Goal: Information Seeking & Learning: Learn about a topic

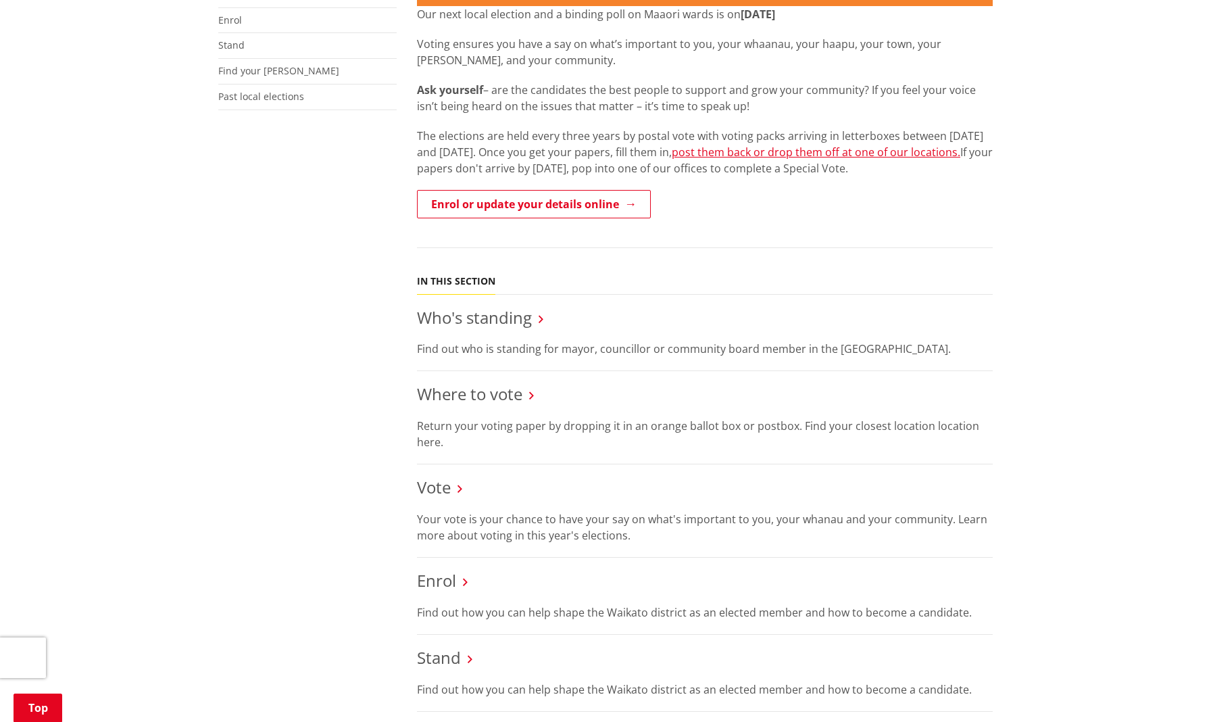
scroll to position [436, 0]
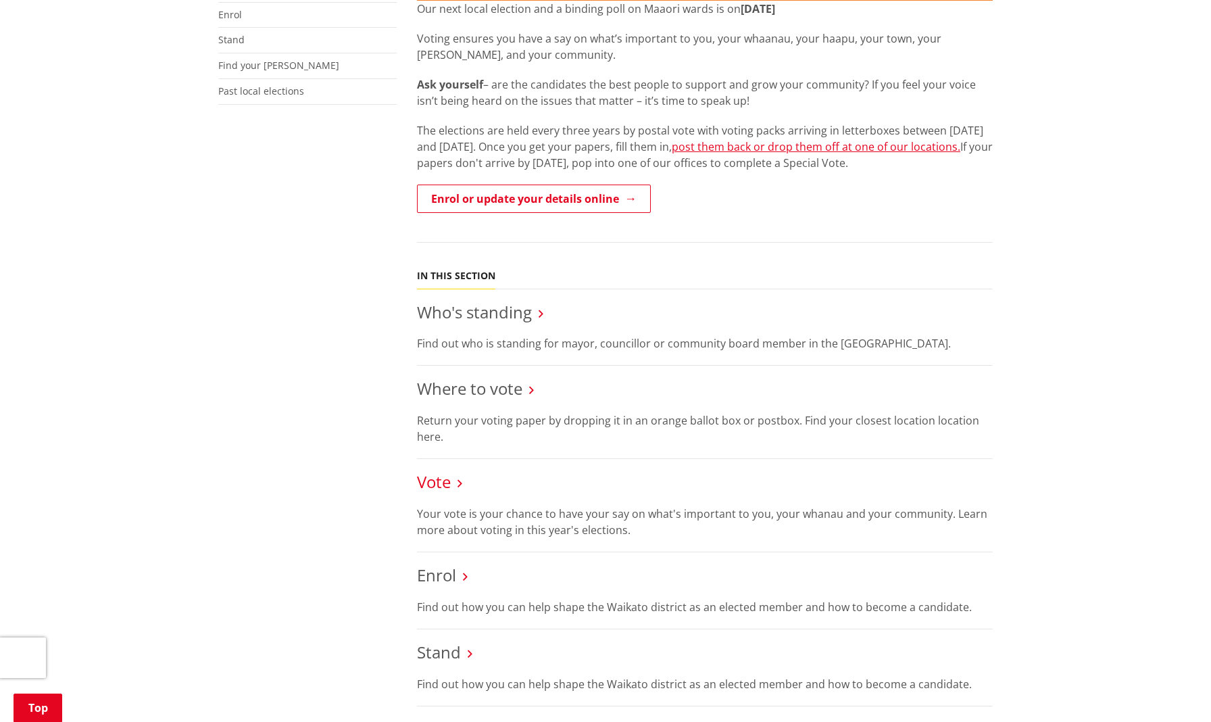
click at [439, 470] on link "Vote" at bounding box center [434, 481] width 34 height 22
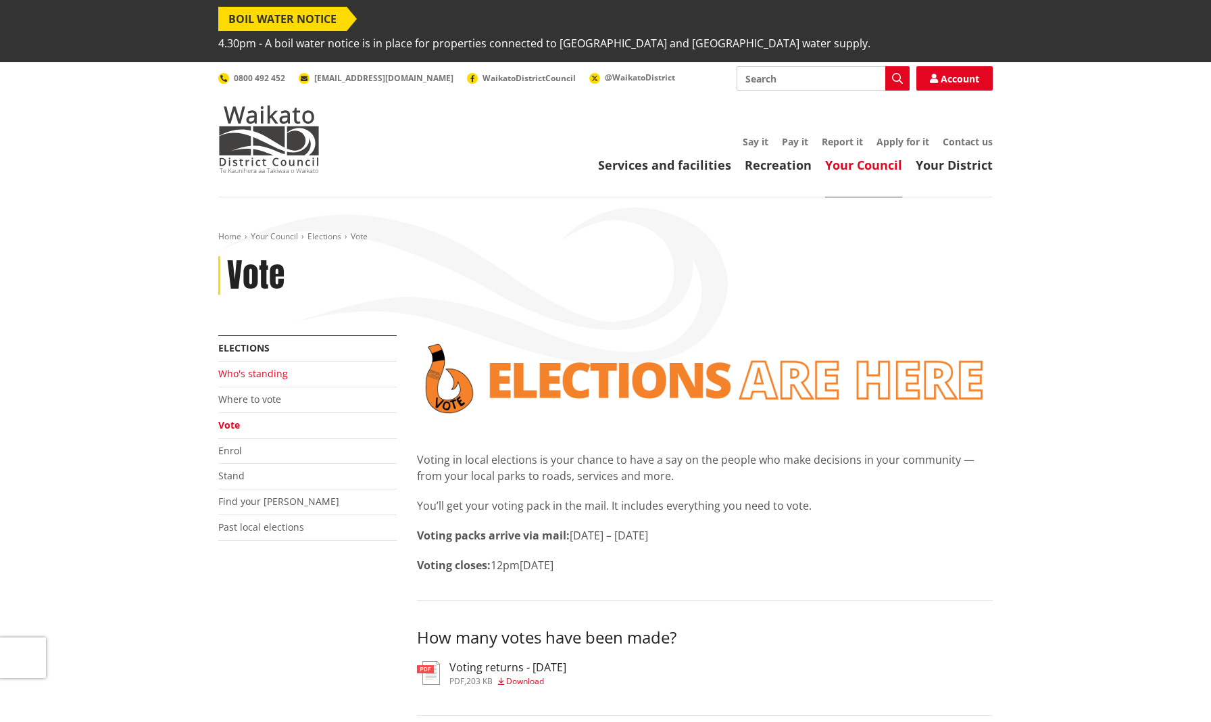
click at [277, 367] on link "Who's standing" at bounding box center [253, 373] width 70 height 13
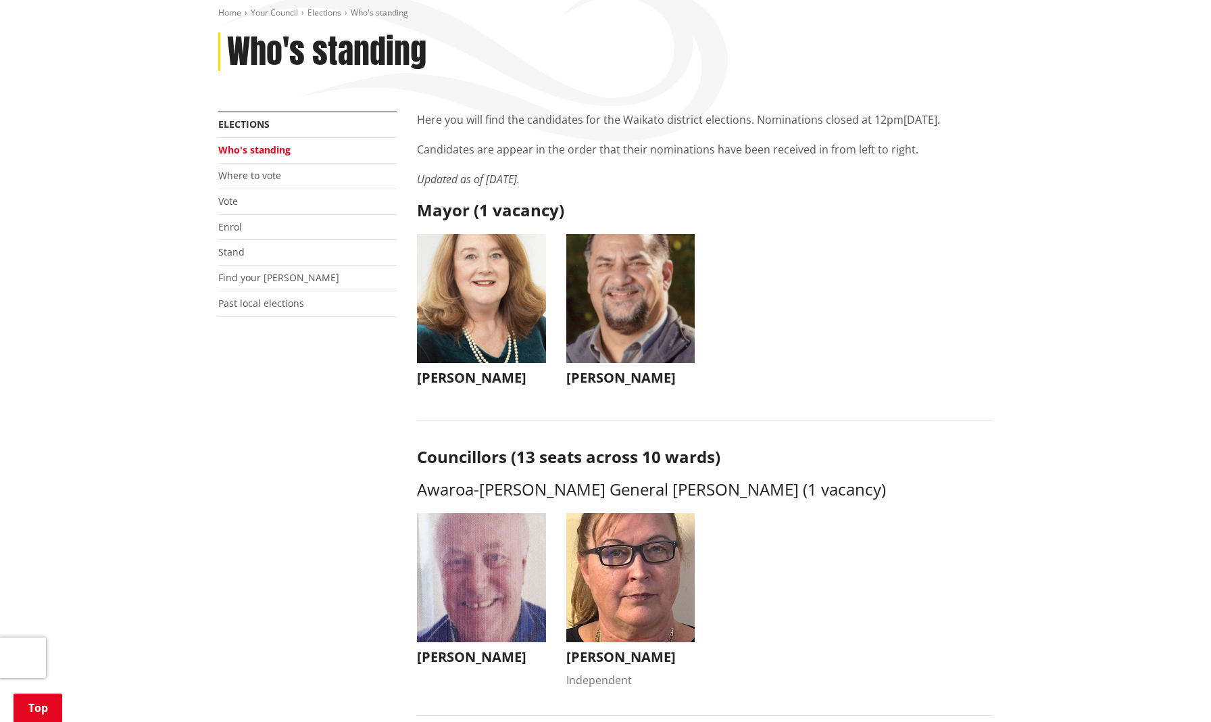
scroll to position [224, 0]
click at [478, 307] on img "button" at bounding box center [481, 297] width 129 height 129
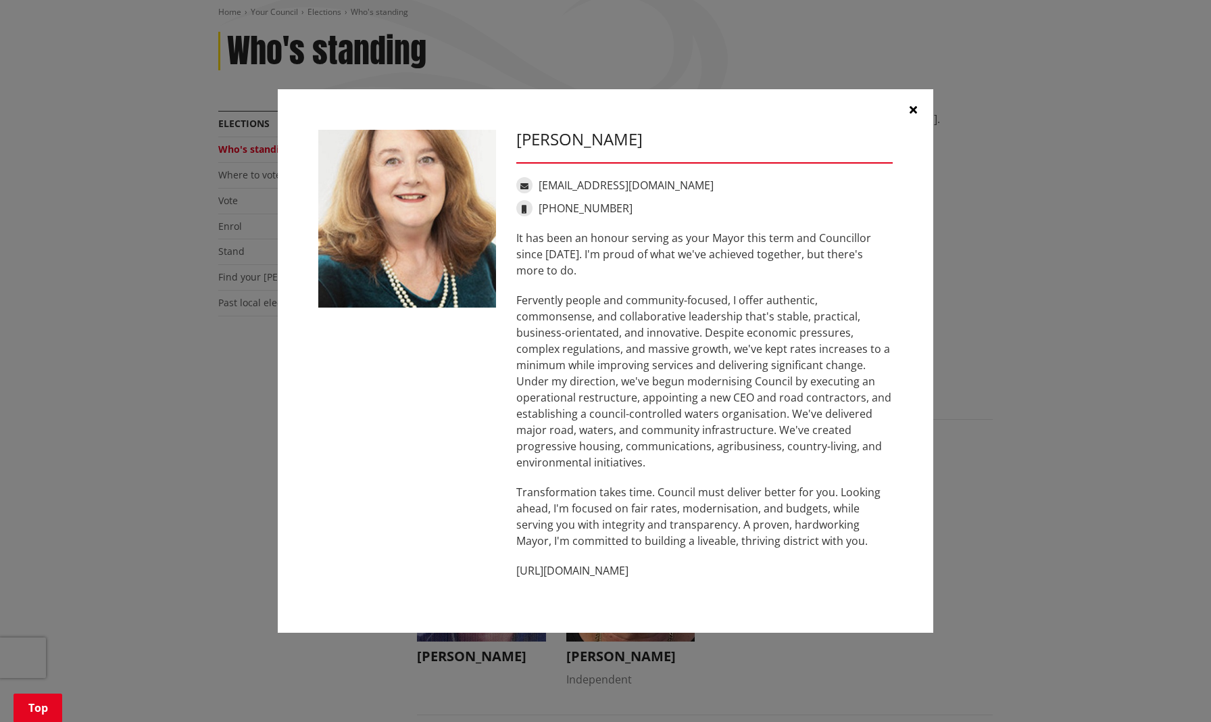
click at [916, 108] on icon "button" at bounding box center [913, 109] width 7 height 11
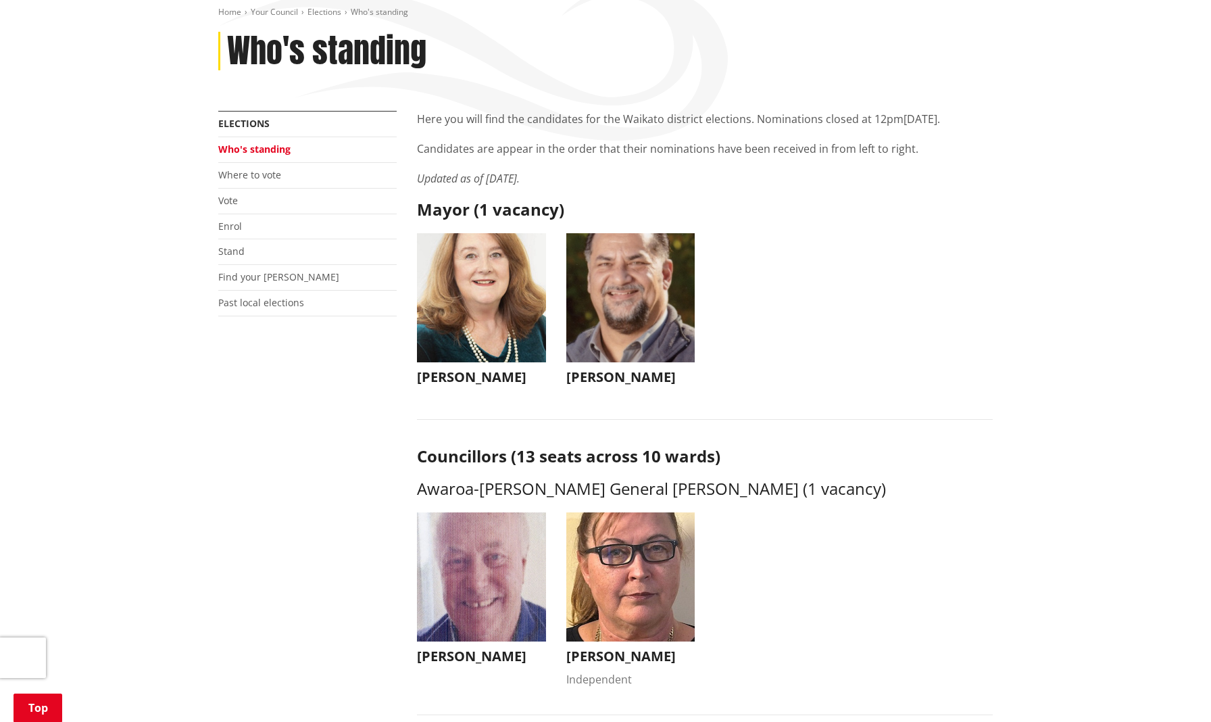
click at [627, 302] on img "button" at bounding box center [630, 297] width 129 height 129
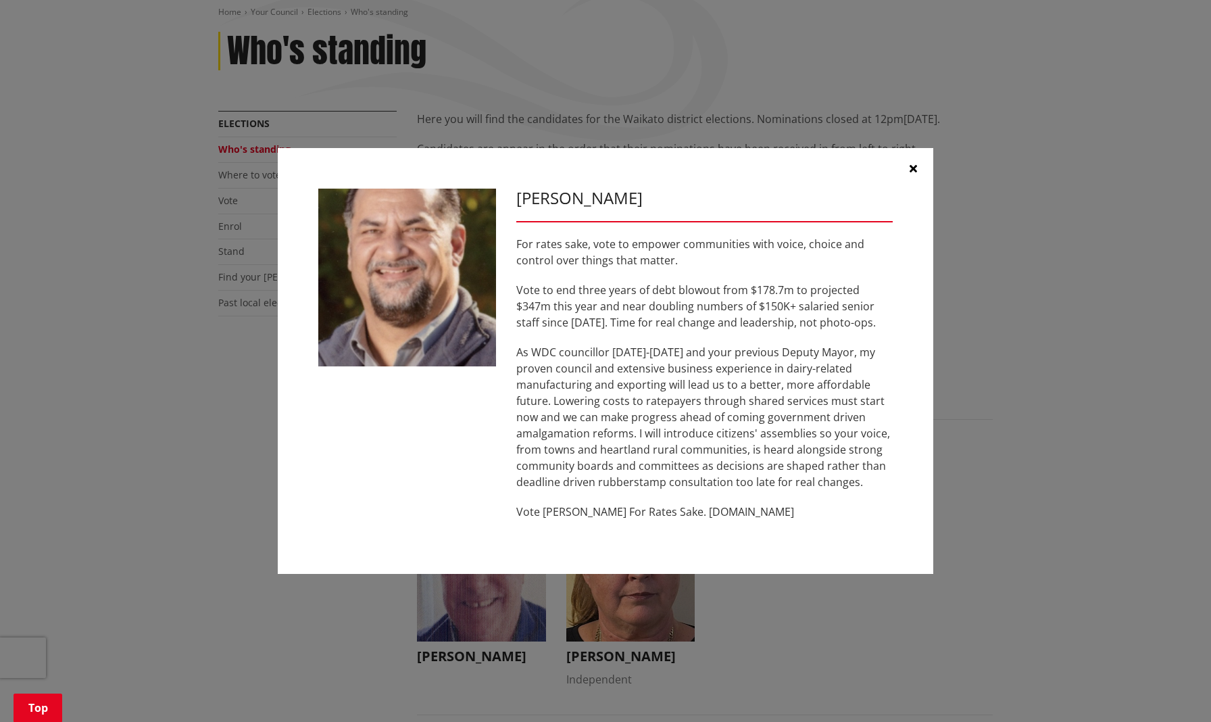
click at [912, 166] on icon "button" at bounding box center [913, 168] width 7 height 11
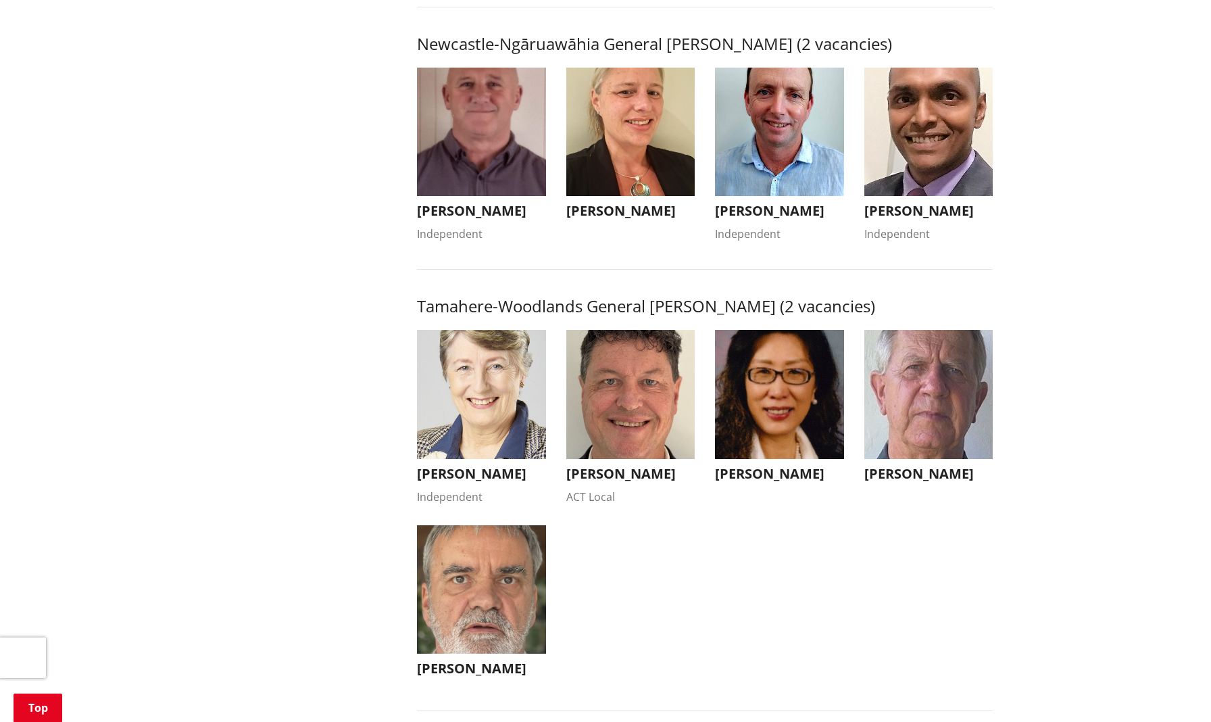
scroll to position [1178, 0]
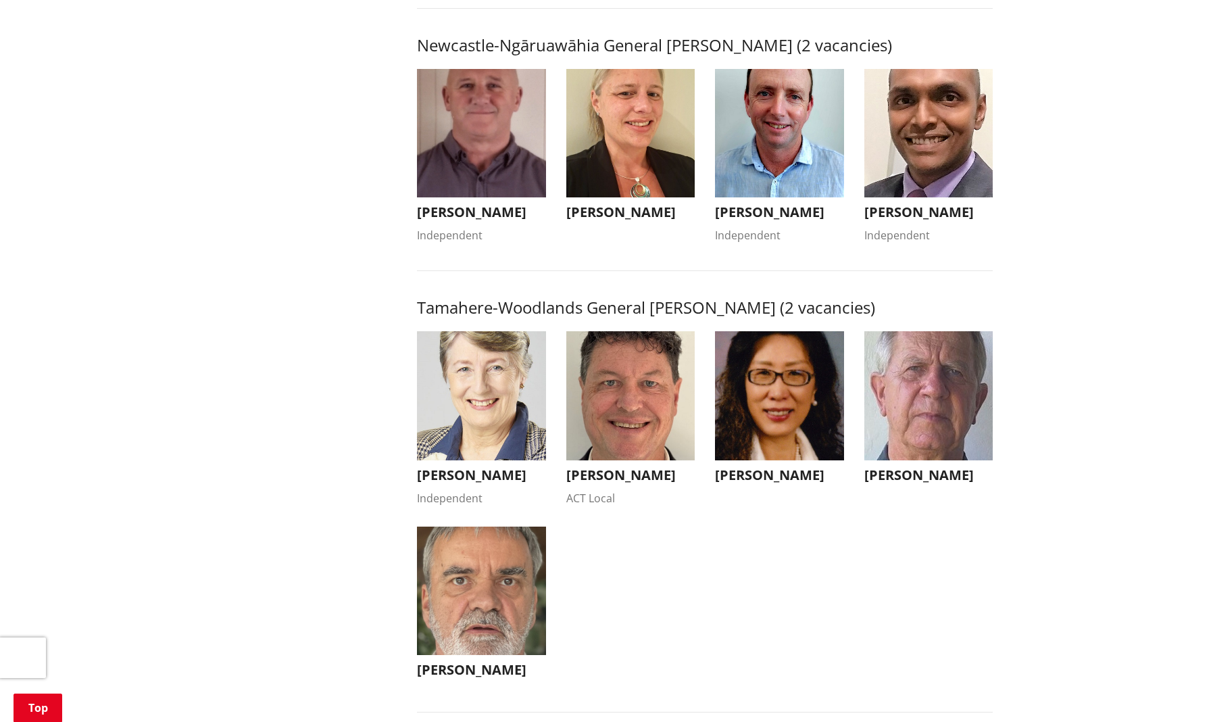
click at [528, 367] on img "button" at bounding box center [481, 395] width 129 height 129
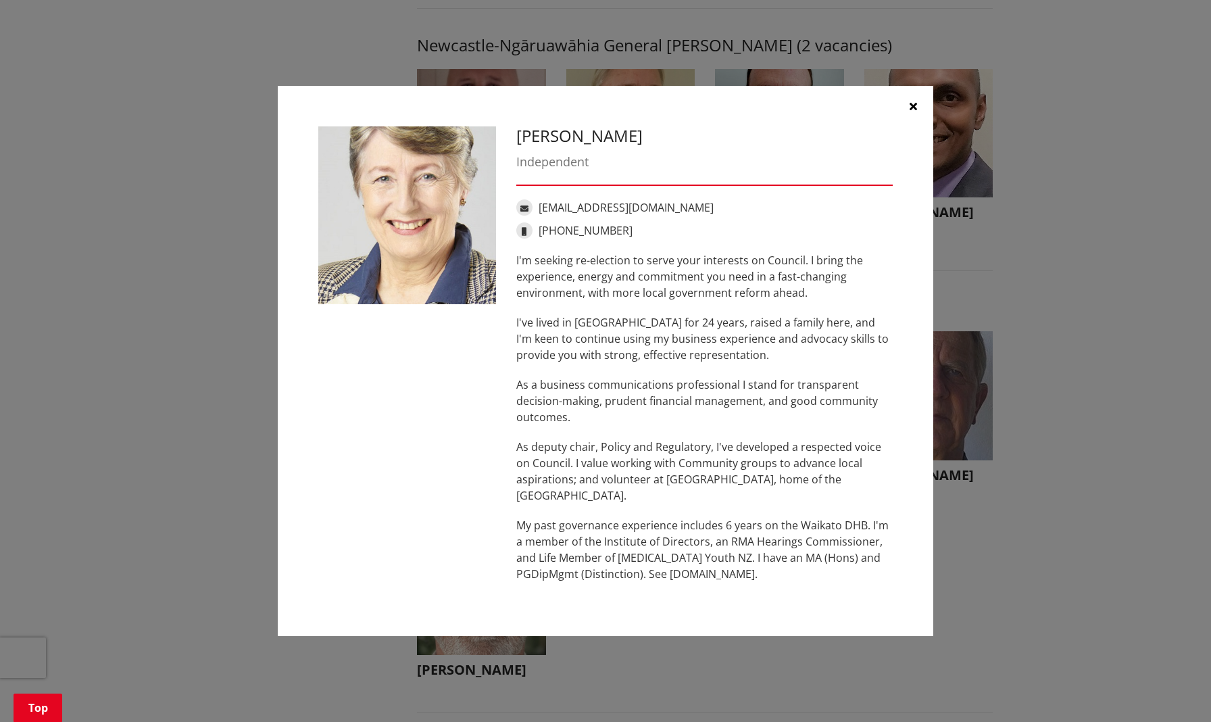
click at [912, 103] on icon "button" at bounding box center [913, 106] width 7 height 11
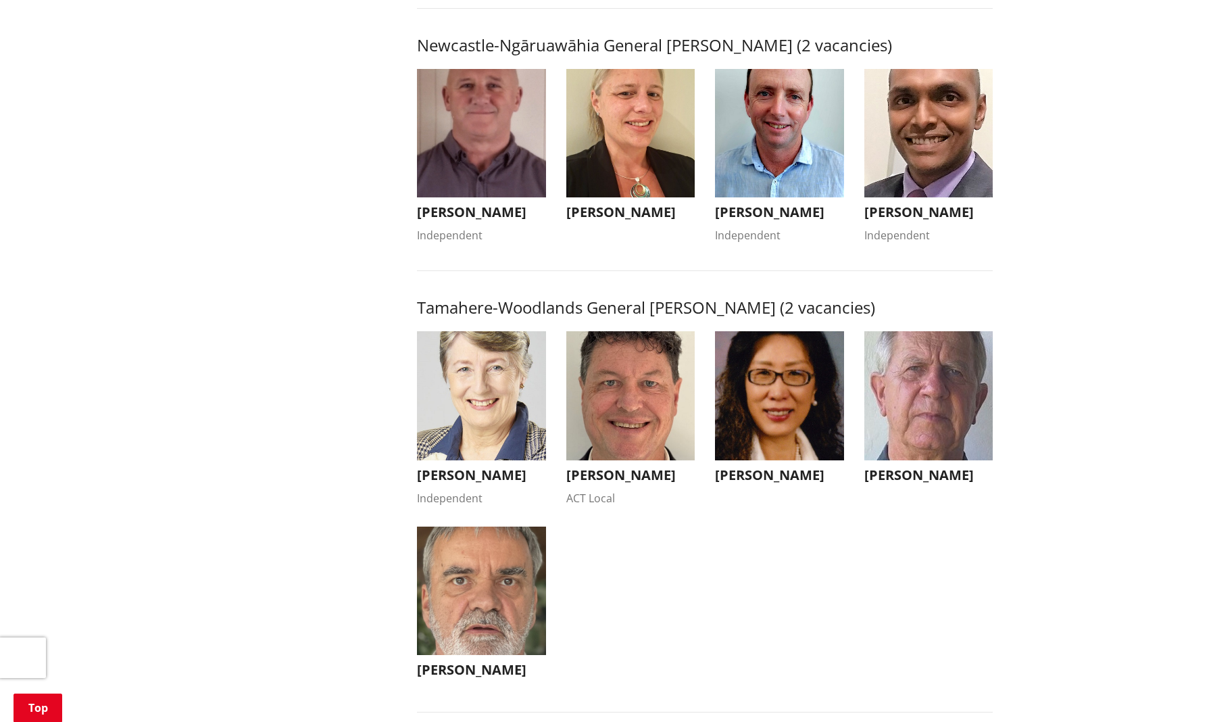
click at [637, 345] on img "button" at bounding box center [630, 395] width 129 height 129
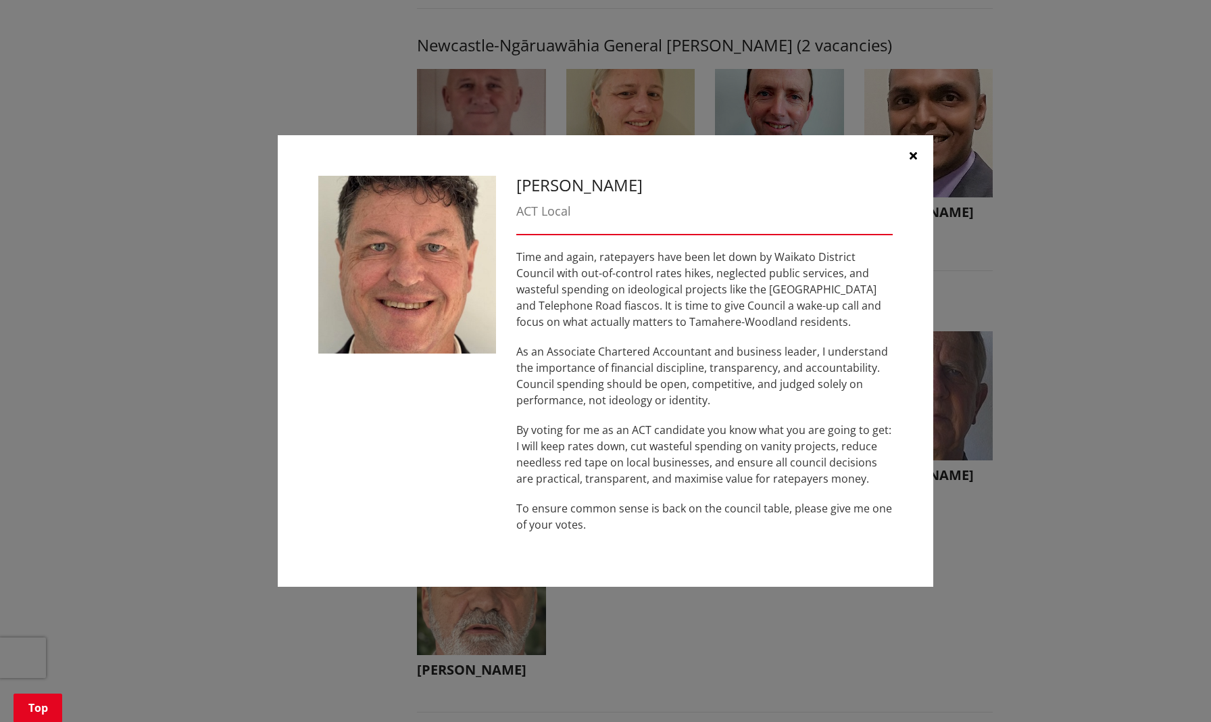
click at [908, 155] on button "button" at bounding box center [913, 155] width 41 height 41
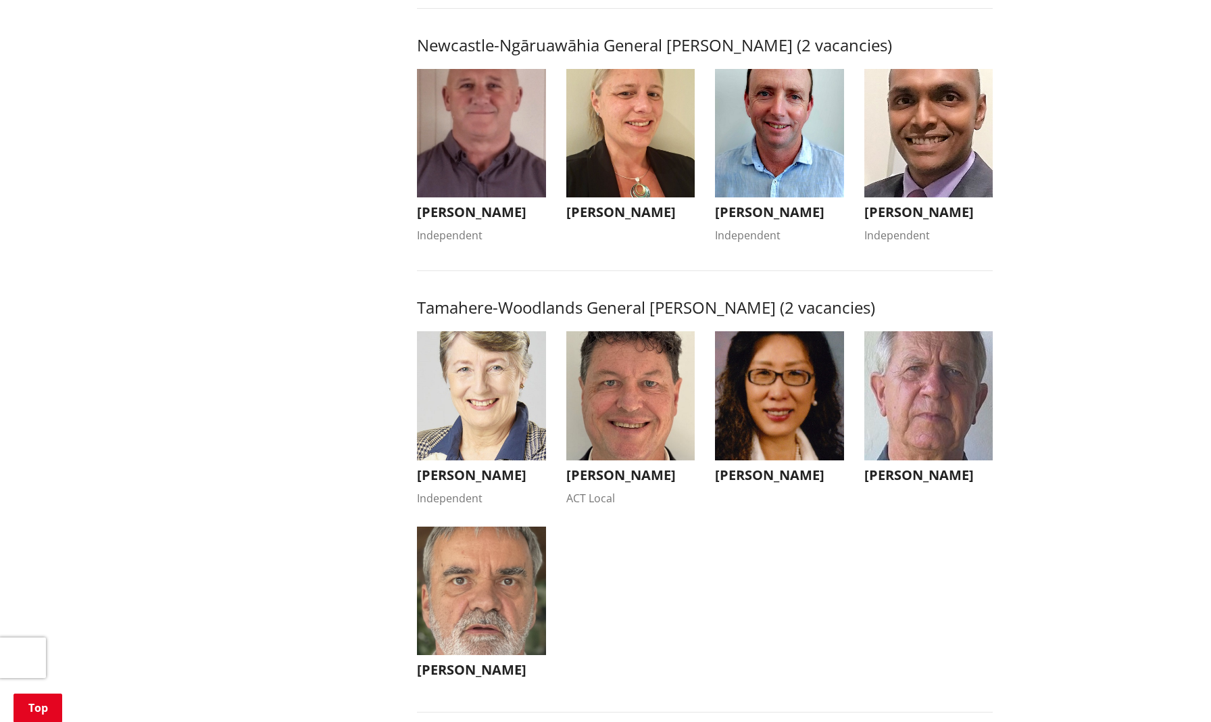
click at [795, 351] on img "button" at bounding box center [779, 395] width 129 height 129
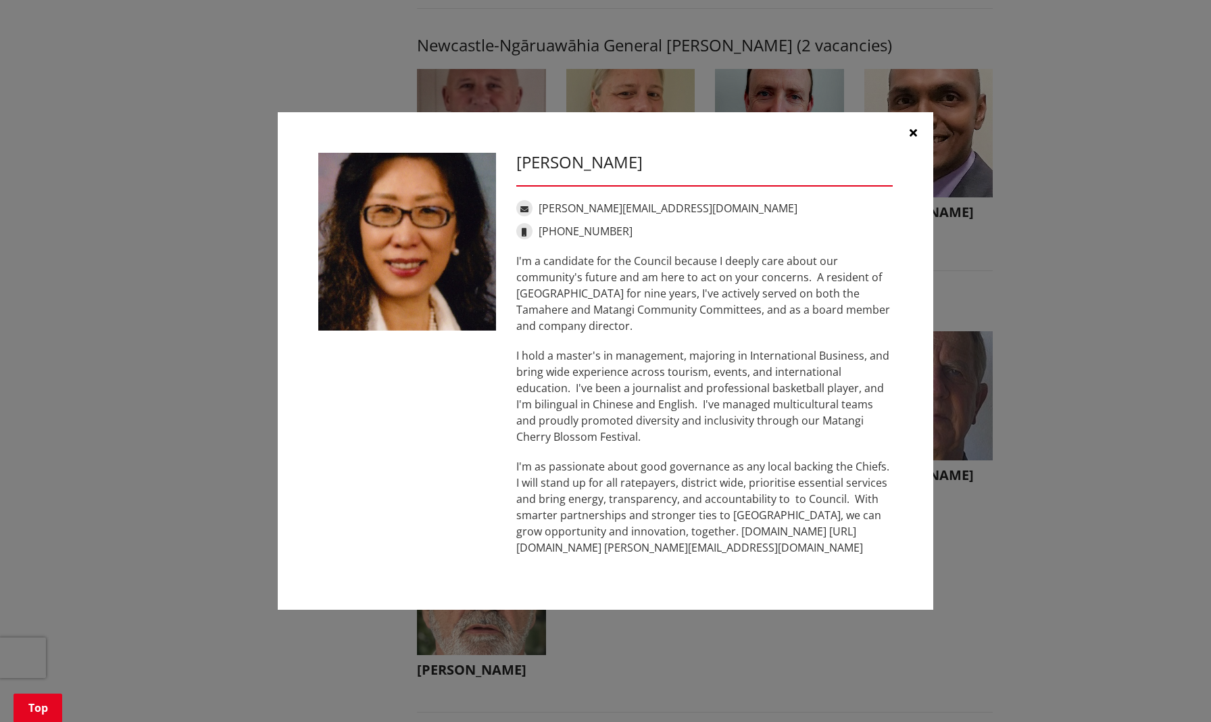
click at [916, 132] on icon "button" at bounding box center [913, 132] width 7 height 11
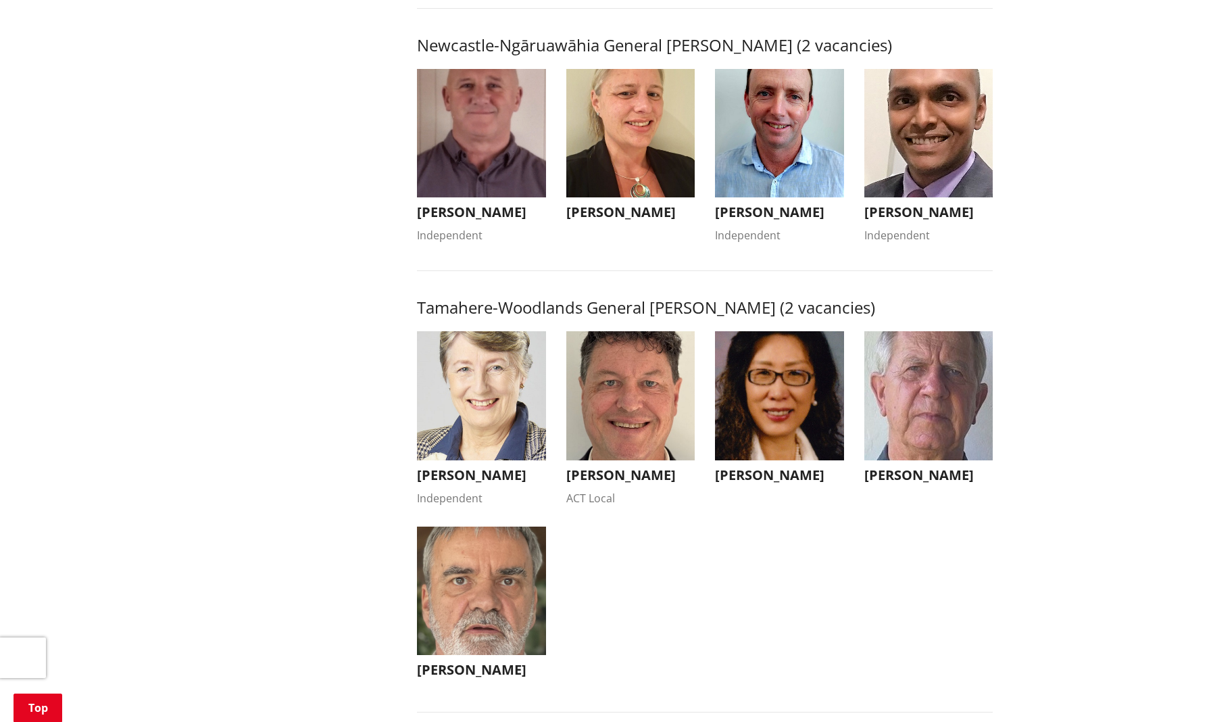
click at [916, 350] on img "button" at bounding box center [928, 395] width 129 height 129
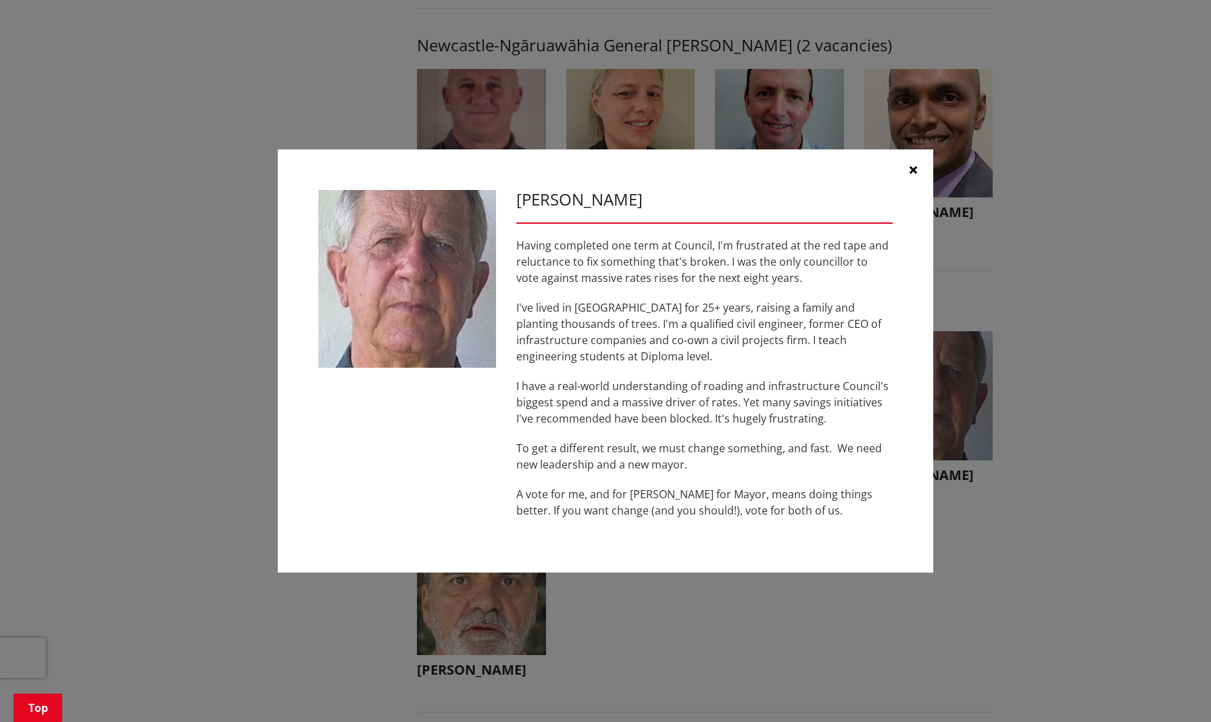
click at [914, 168] on icon "button" at bounding box center [913, 169] width 7 height 11
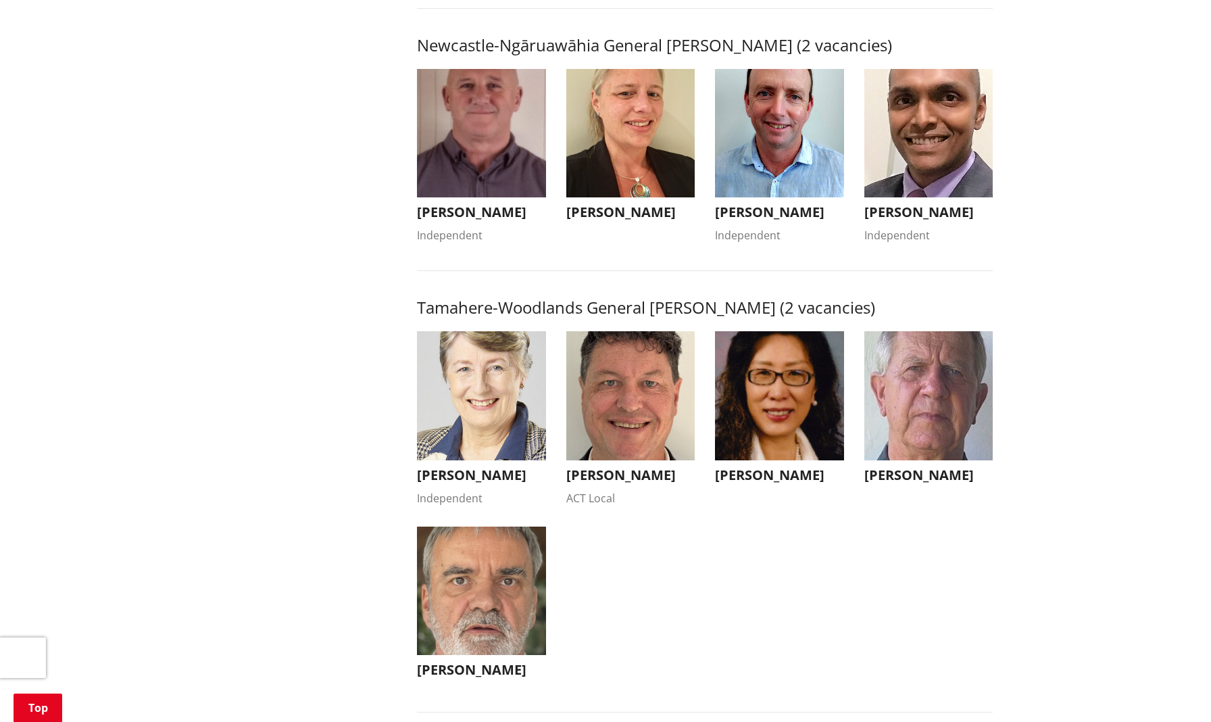
click at [495, 598] on img "button" at bounding box center [481, 590] width 129 height 129
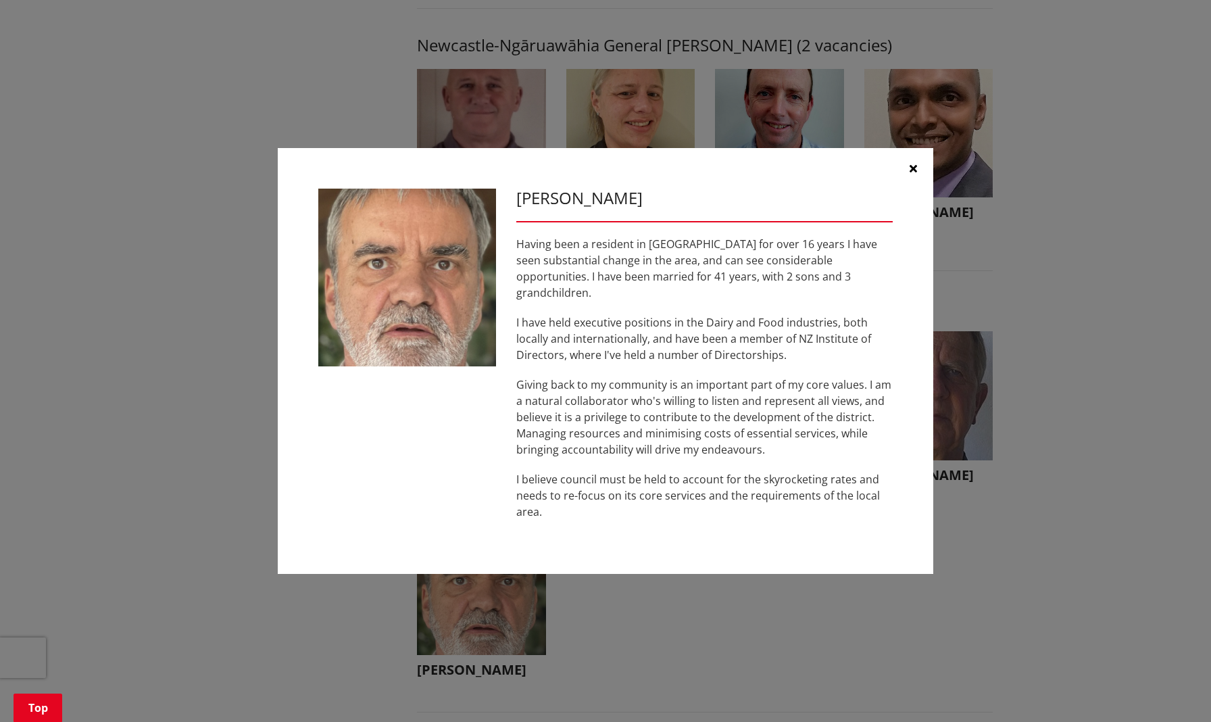
click at [912, 174] on icon "button" at bounding box center [913, 168] width 7 height 11
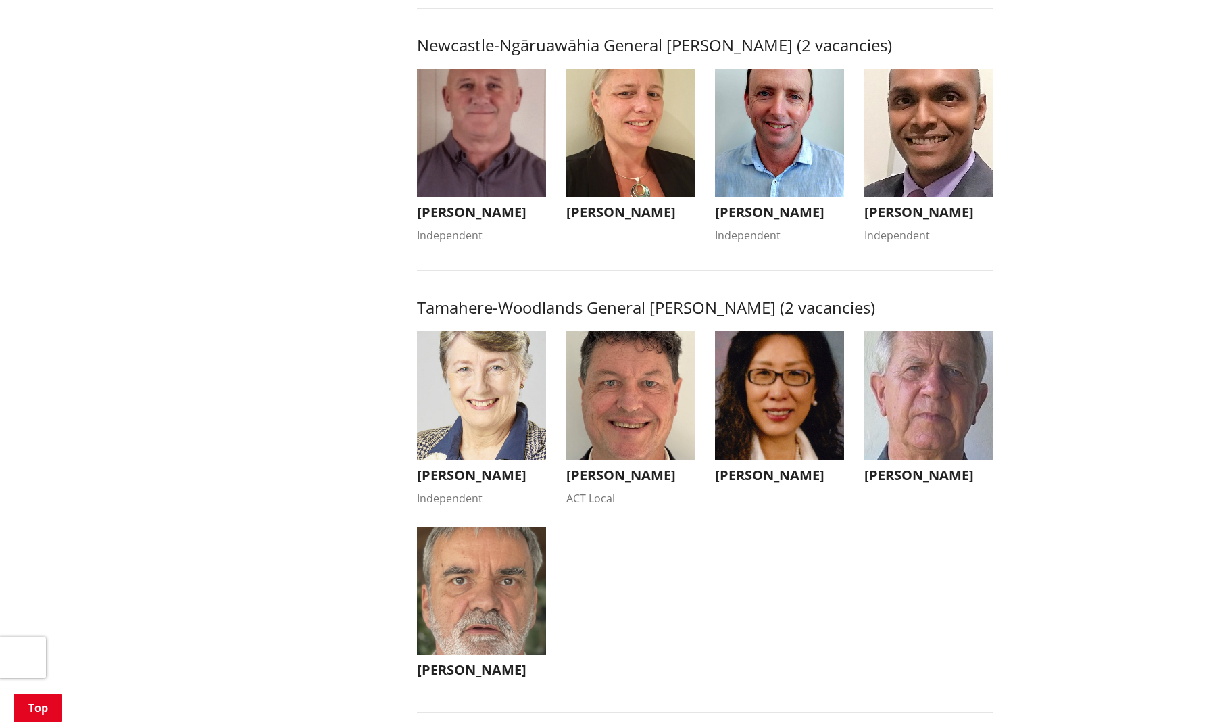
click at [612, 347] on img "button" at bounding box center [630, 395] width 129 height 129
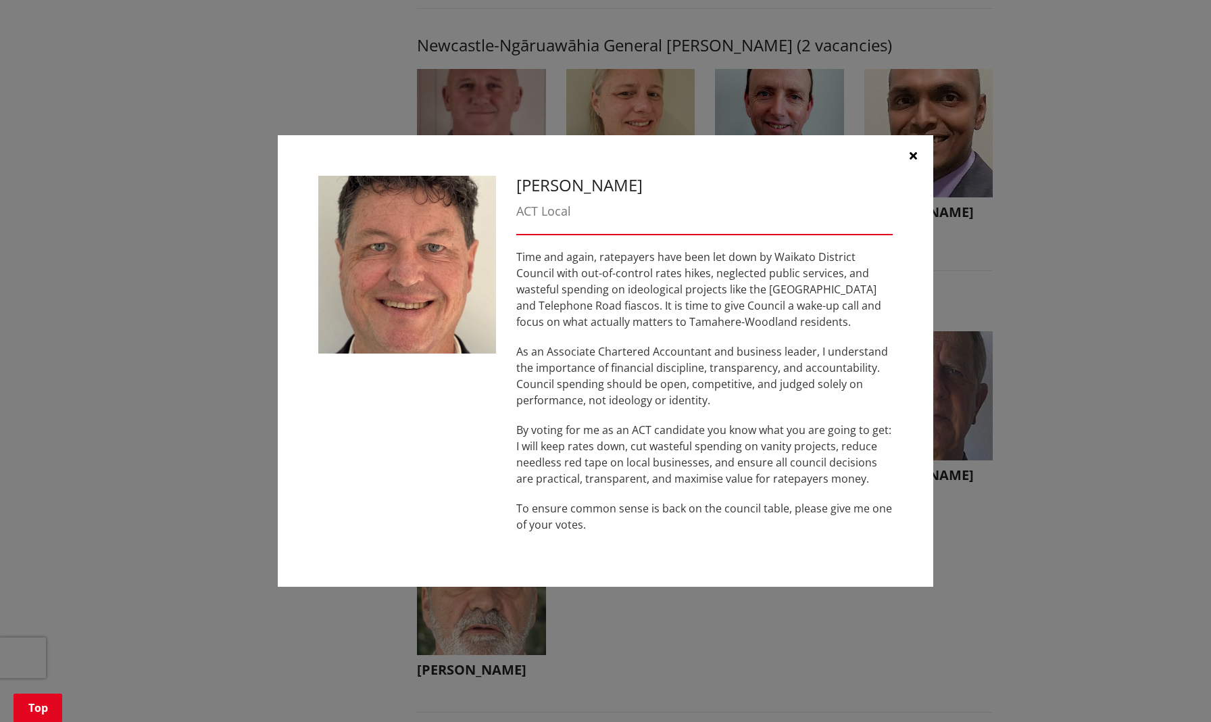
click at [905, 156] on button "button" at bounding box center [913, 155] width 41 height 41
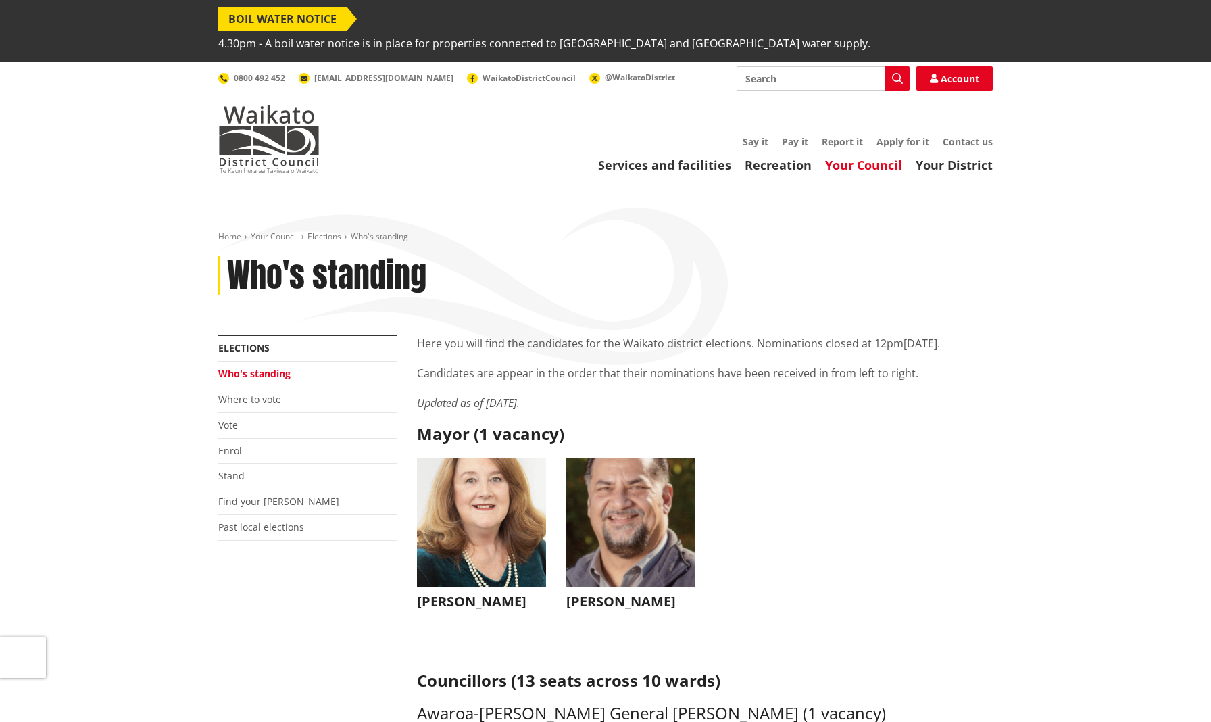
scroll to position [0, 0]
click at [306, 16] on span "BOIL WATER NOTICE" at bounding box center [282, 19] width 128 height 24
click at [231, 418] on link "Vote" at bounding box center [228, 424] width 20 height 13
click at [261, 367] on link "Who's standing" at bounding box center [254, 373] width 72 height 13
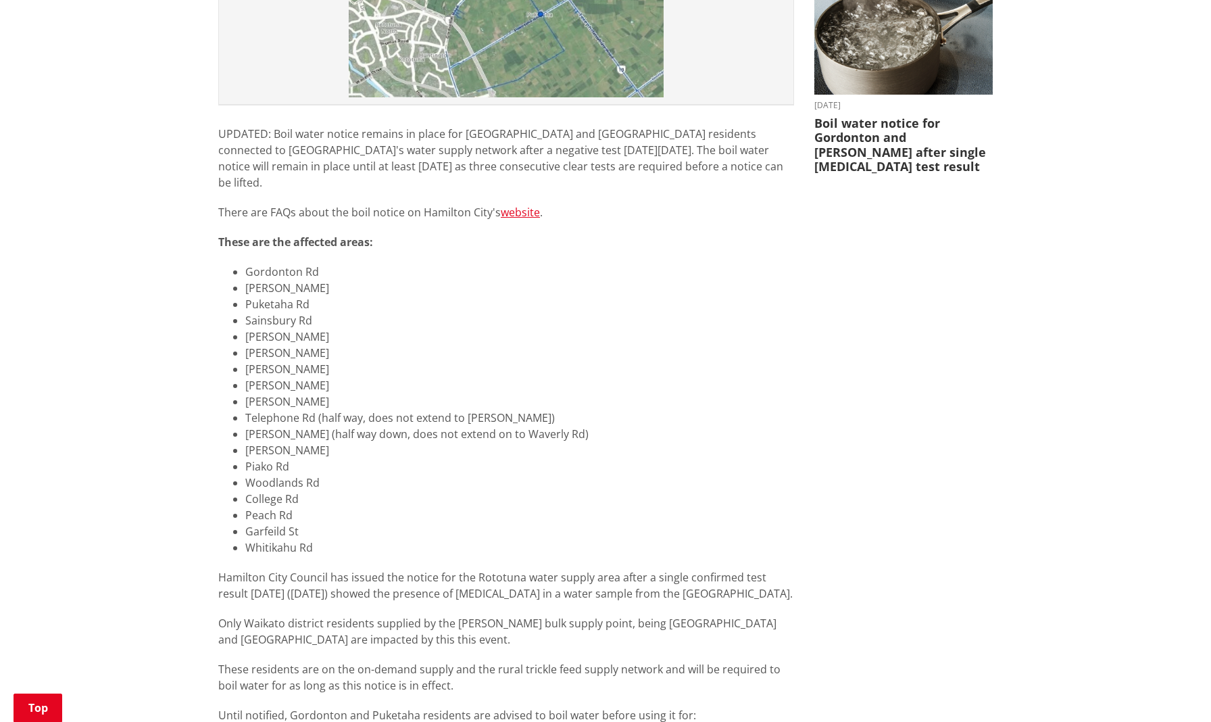
scroll to position [689, 0]
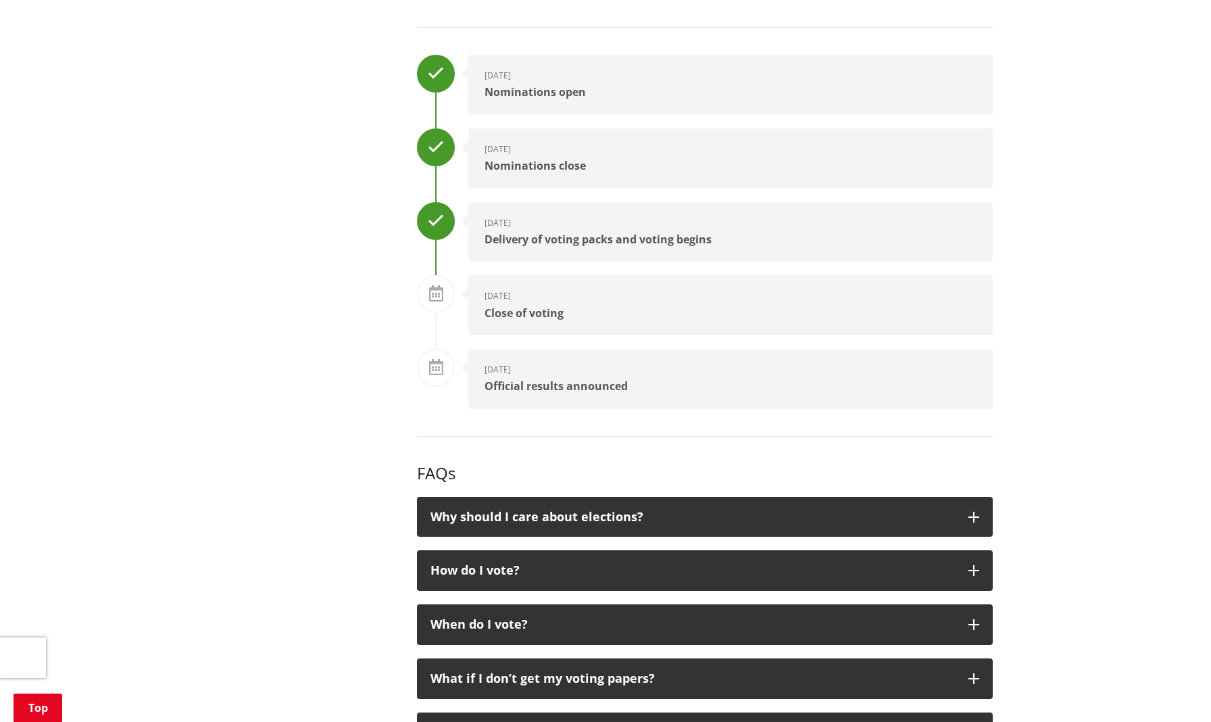
scroll to position [1808, 0]
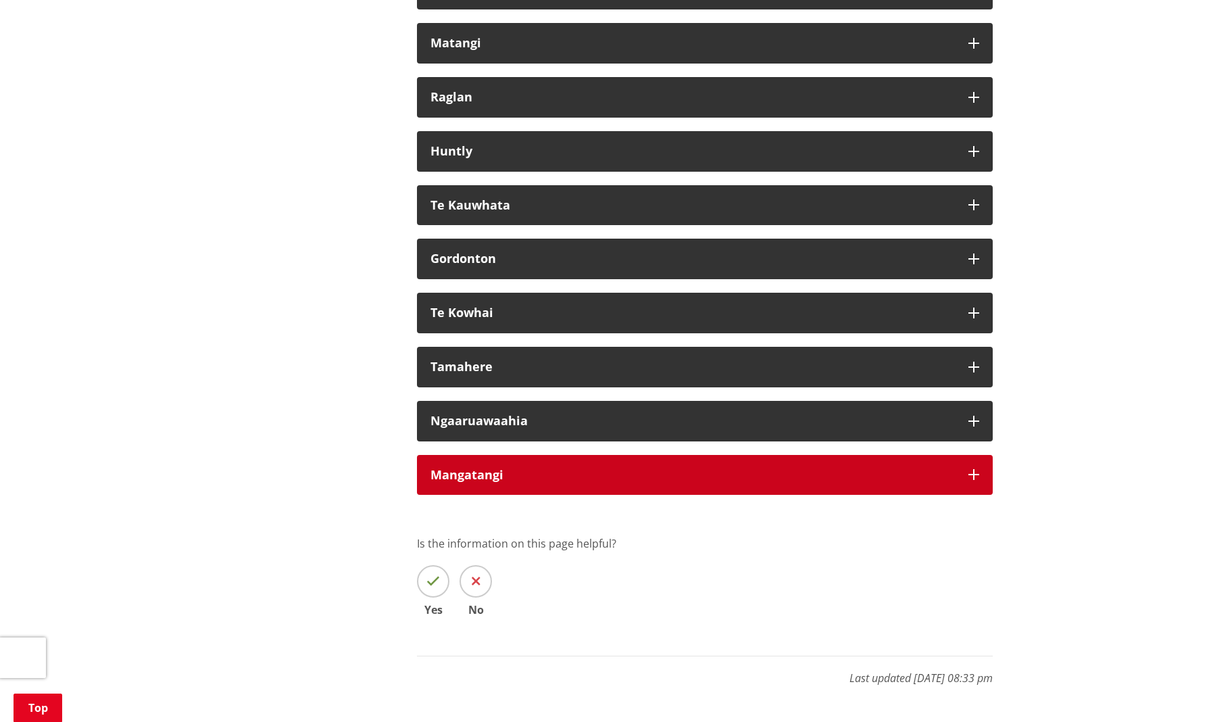
scroll to position [8114, 0]
